Goal: Find specific page/section: Find specific page/section

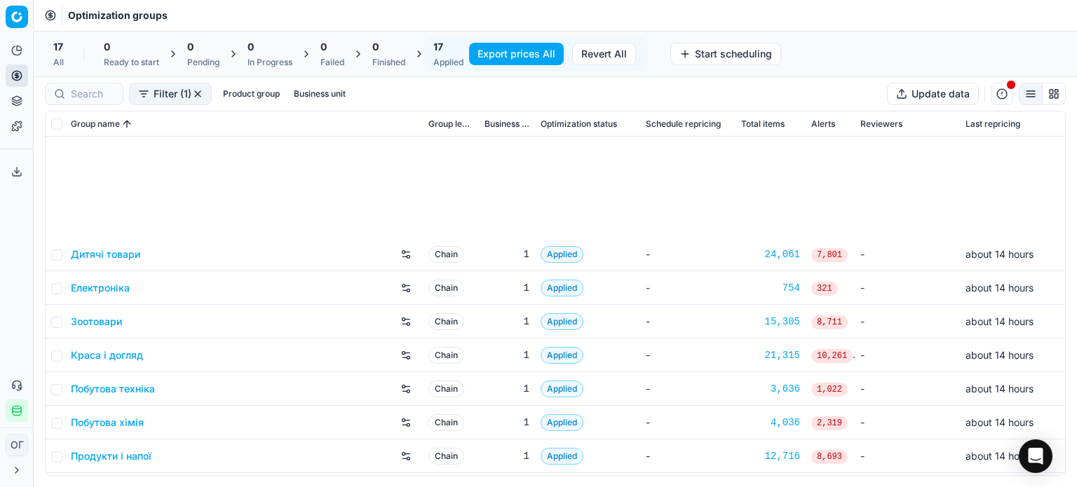
scroll to position [233, 0]
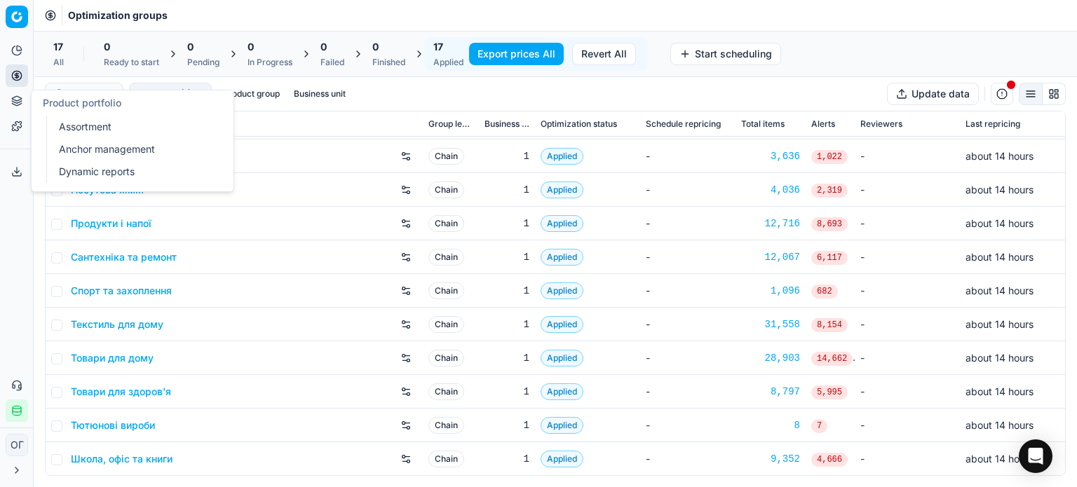
click at [20, 95] on button "Product portfolio" at bounding box center [17, 101] width 22 height 22
click at [53, 123] on link "Assortment" at bounding box center [134, 127] width 163 height 20
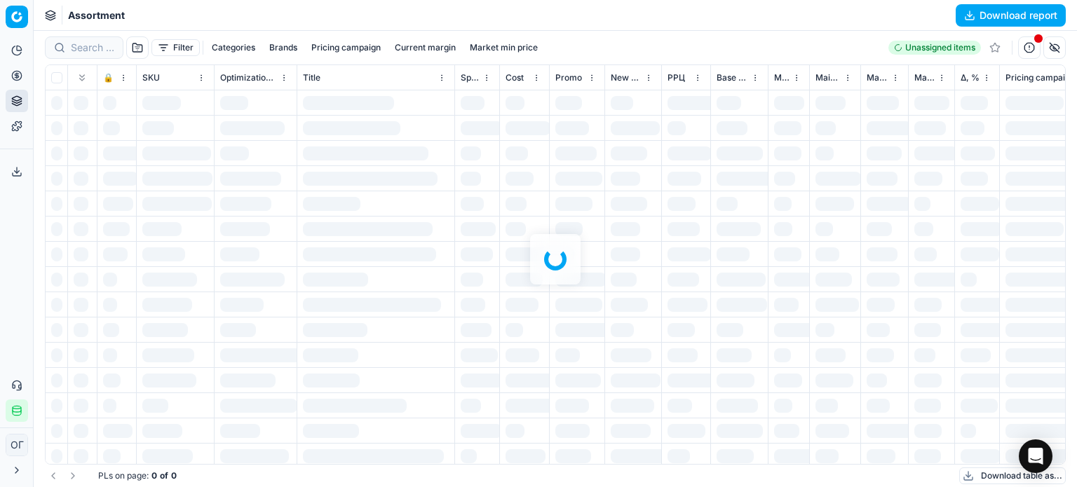
click at [78, 44] on div at bounding box center [555, 259] width 1043 height 456
click at [78, 47] on div at bounding box center [555, 259] width 1043 height 456
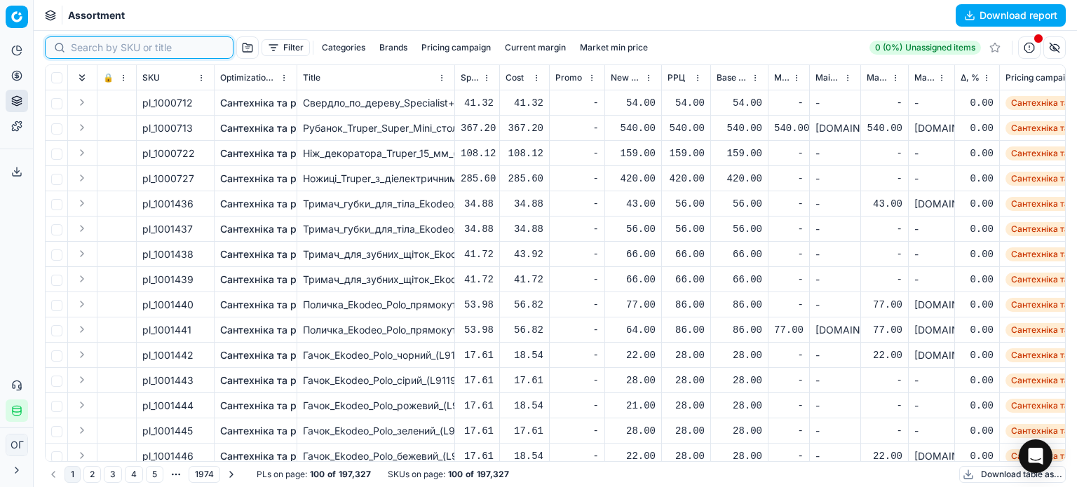
click at [78, 47] on input at bounding box center [147, 48] width 153 height 14
paste input "711367"
type input "711367"
